Goal: Information Seeking & Learning: Learn about a topic

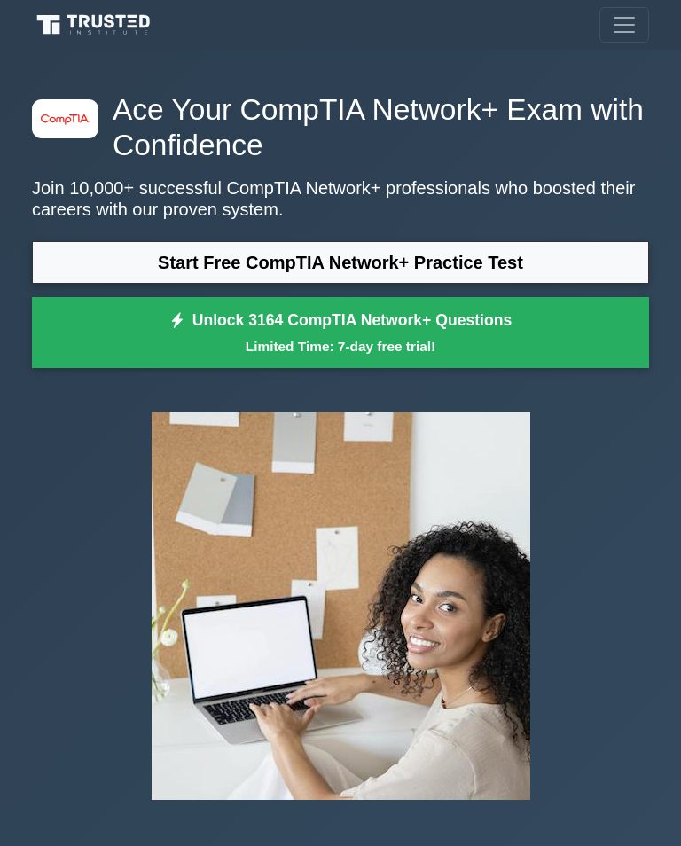
click at [521, 256] on link "Start Free CompTIA Network+ Practice Test" at bounding box center [340, 262] width 617 height 43
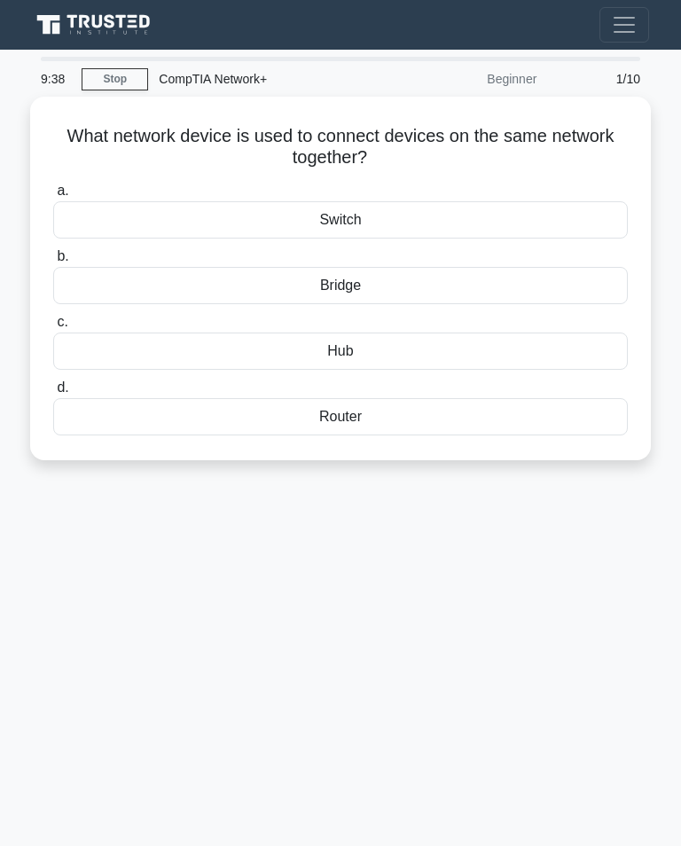
click at [444, 345] on div "Hub" at bounding box center [340, 350] width 575 height 37
click at [53, 328] on input "c. Hub" at bounding box center [53, 323] width 0 height 12
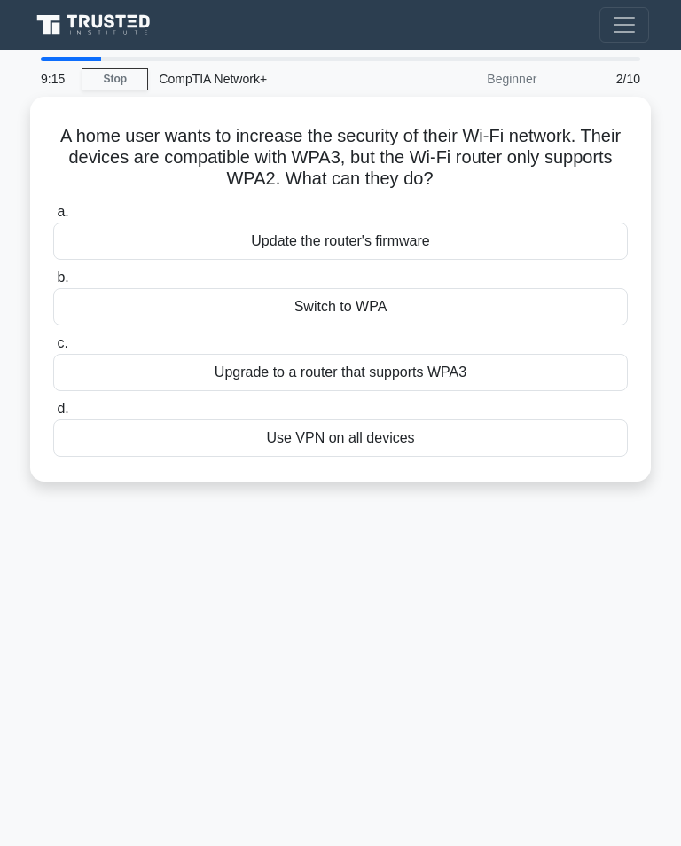
click at [481, 230] on div "Update the router's firmware" at bounding box center [340, 241] width 575 height 37
click at [53, 218] on input "a. Update the router's firmware" at bounding box center [53, 213] width 0 height 12
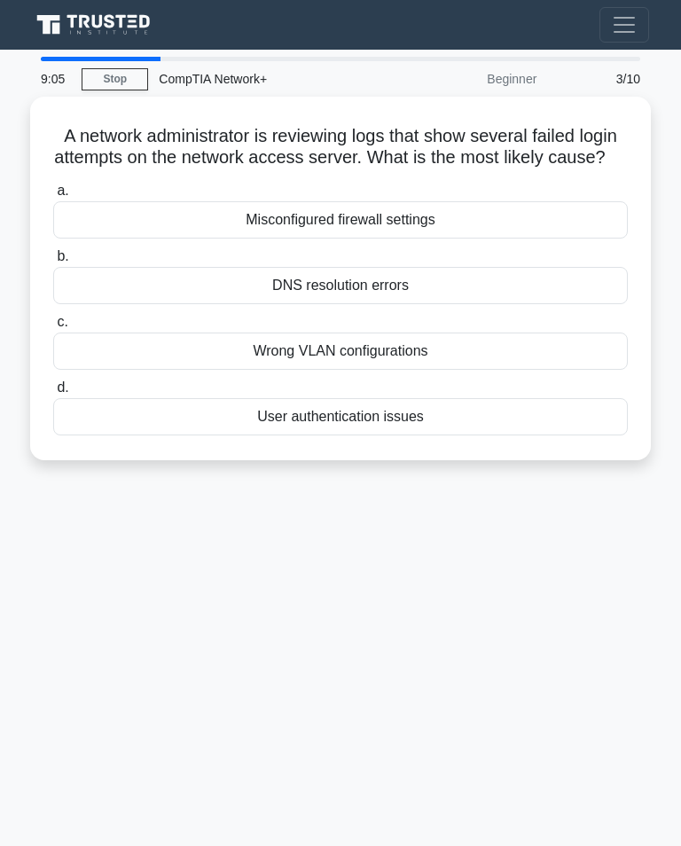
click at [447, 427] on div "User authentication issues" at bounding box center [340, 416] width 575 height 37
click at [53, 394] on input "d. User authentication issues" at bounding box center [53, 388] width 0 height 12
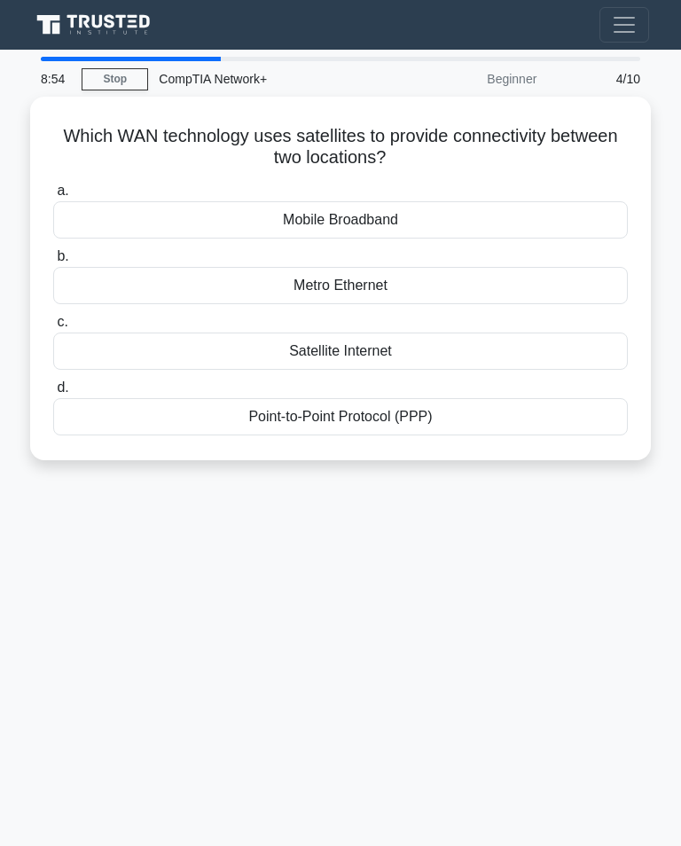
click at [429, 332] on div "Satellite Internet" at bounding box center [340, 350] width 575 height 37
click at [53, 328] on input "c. Satellite Internet" at bounding box center [53, 323] width 0 height 12
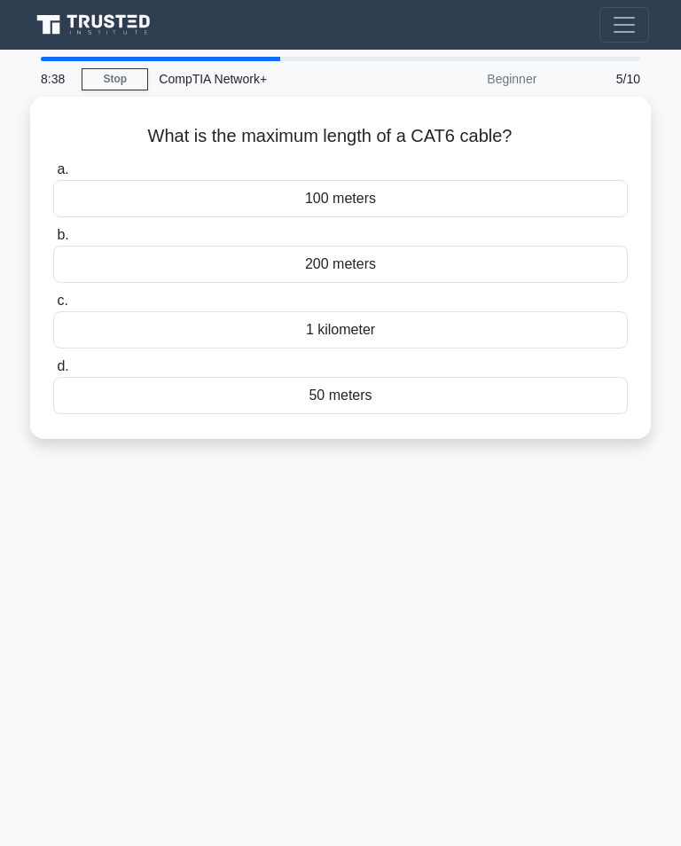
click at [443, 190] on div "100 meters" at bounding box center [340, 198] width 575 height 37
click at [53, 176] on input "a. 100 meters" at bounding box center [53, 170] width 0 height 12
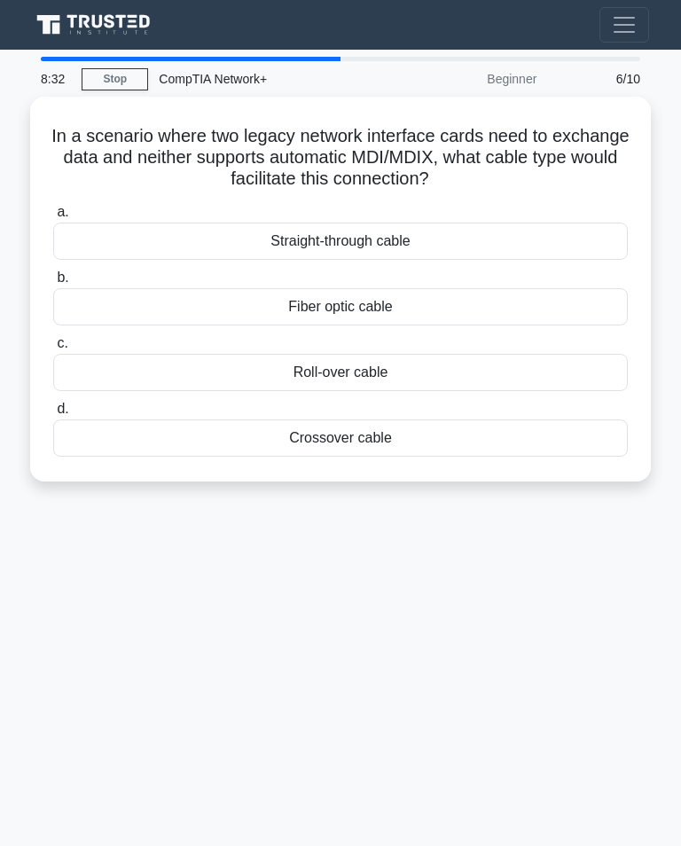
click at [418, 364] on div "Roll-over cable" at bounding box center [340, 372] width 575 height 37
click at [53, 349] on input "c. Roll-over cable" at bounding box center [53, 344] width 0 height 12
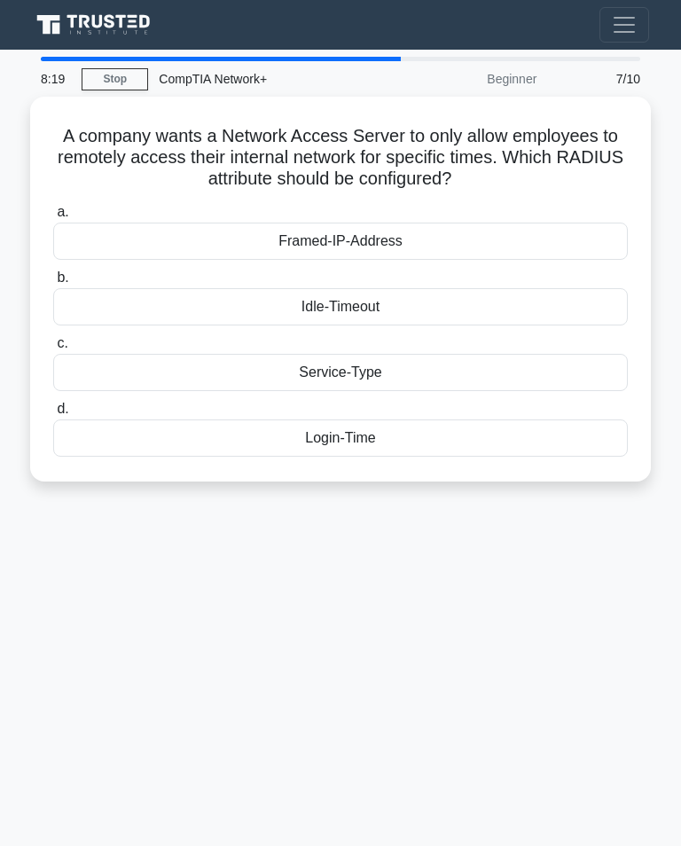
click at [411, 422] on div "Login-Time" at bounding box center [340, 437] width 575 height 37
click at [53, 415] on input "d. Login-Time" at bounding box center [53, 409] width 0 height 12
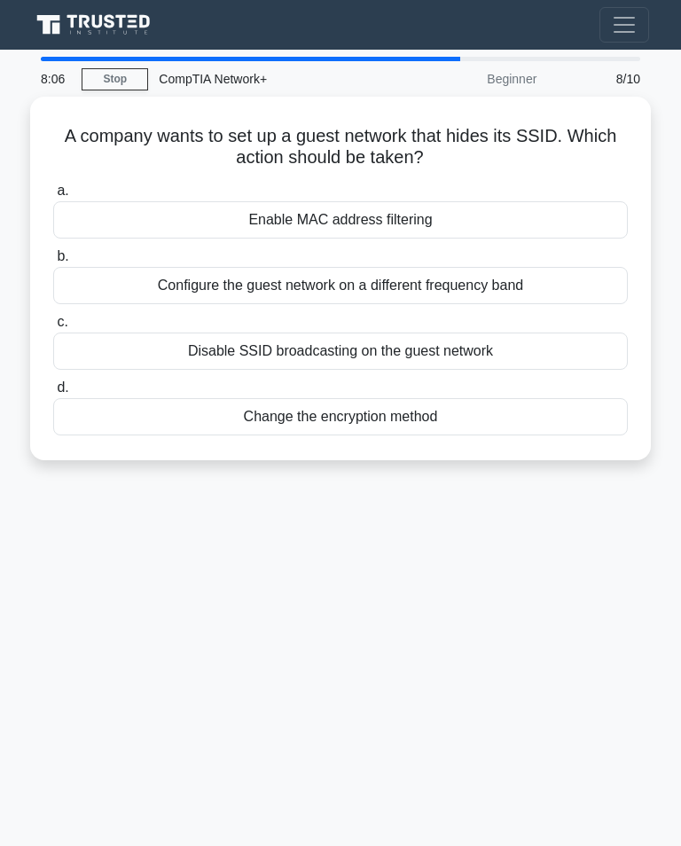
click at [464, 335] on div "Disable SSID broadcasting on the guest network" at bounding box center [340, 350] width 575 height 37
click at [53, 328] on input "c. Disable SSID broadcasting on the guest network" at bounding box center [53, 323] width 0 height 12
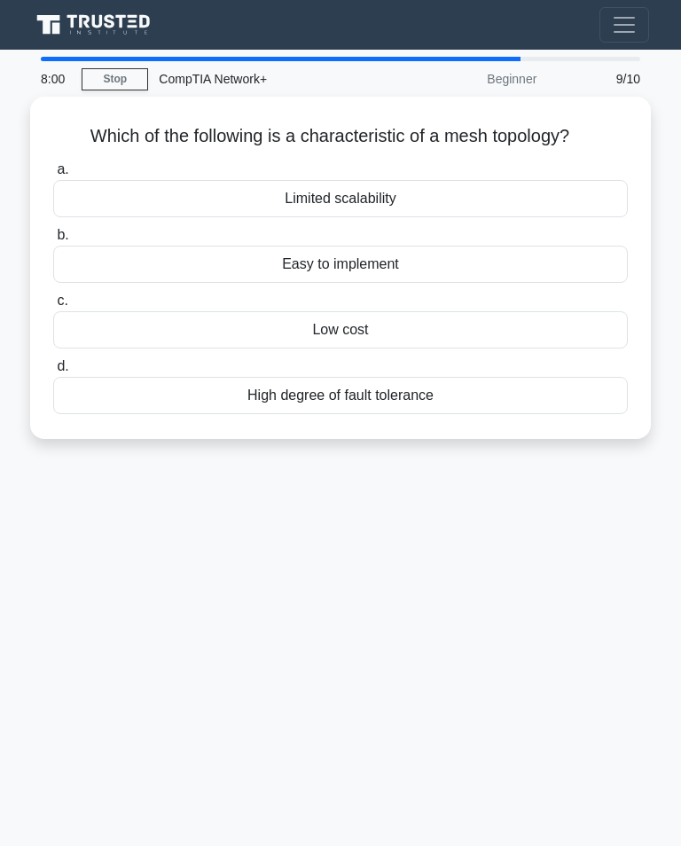
click at [455, 384] on div "High degree of fault tolerance" at bounding box center [340, 395] width 575 height 37
click at [53, 372] on input "d. High degree of fault tolerance" at bounding box center [53, 367] width 0 height 12
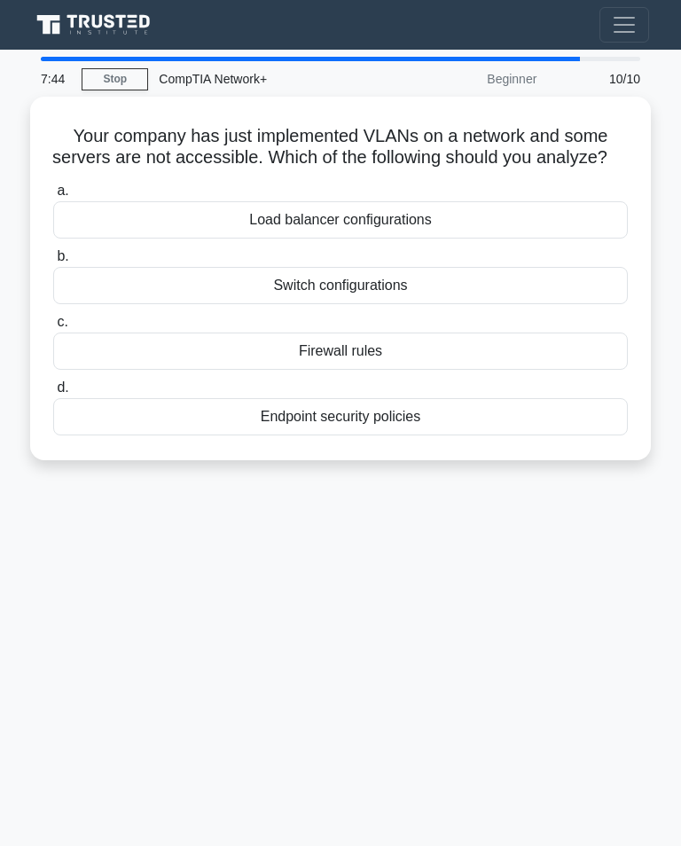
click at [407, 359] on div "Firewall rules" at bounding box center [340, 350] width 575 height 37
click at [53, 328] on input "c. Firewall rules" at bounding box center [53, 323] width 0 height 12
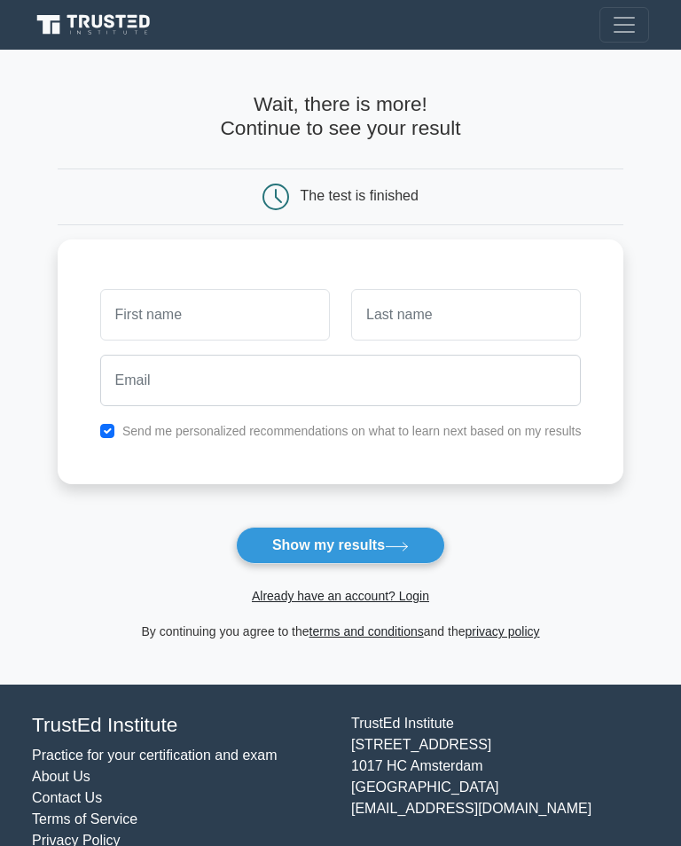
click at [340, 548] on button "Show my results" at bounding box center [340, 545] width 209 height 37
